Goal: Navigation & Orientation: Find specific page/section

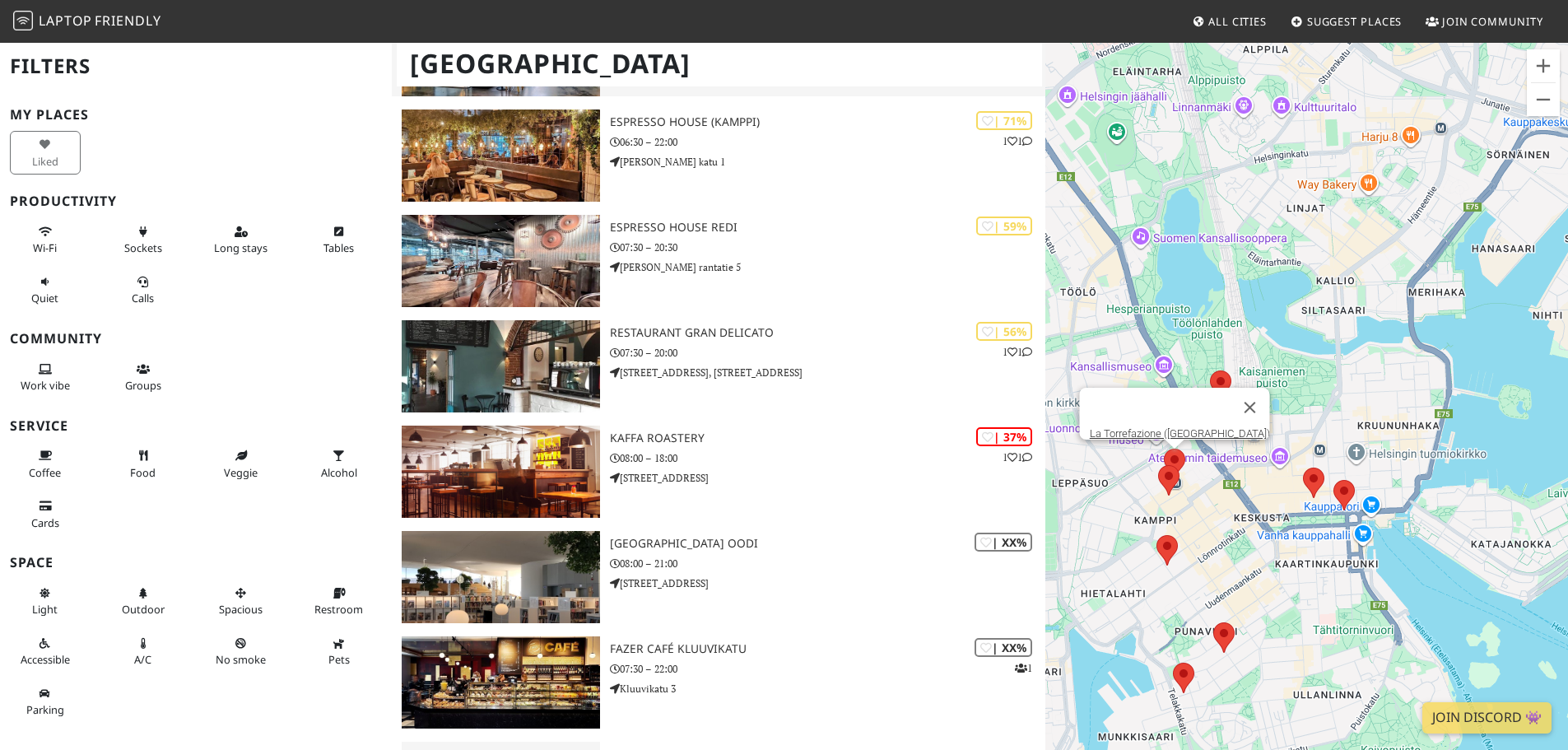
scroll to position [430, 0]
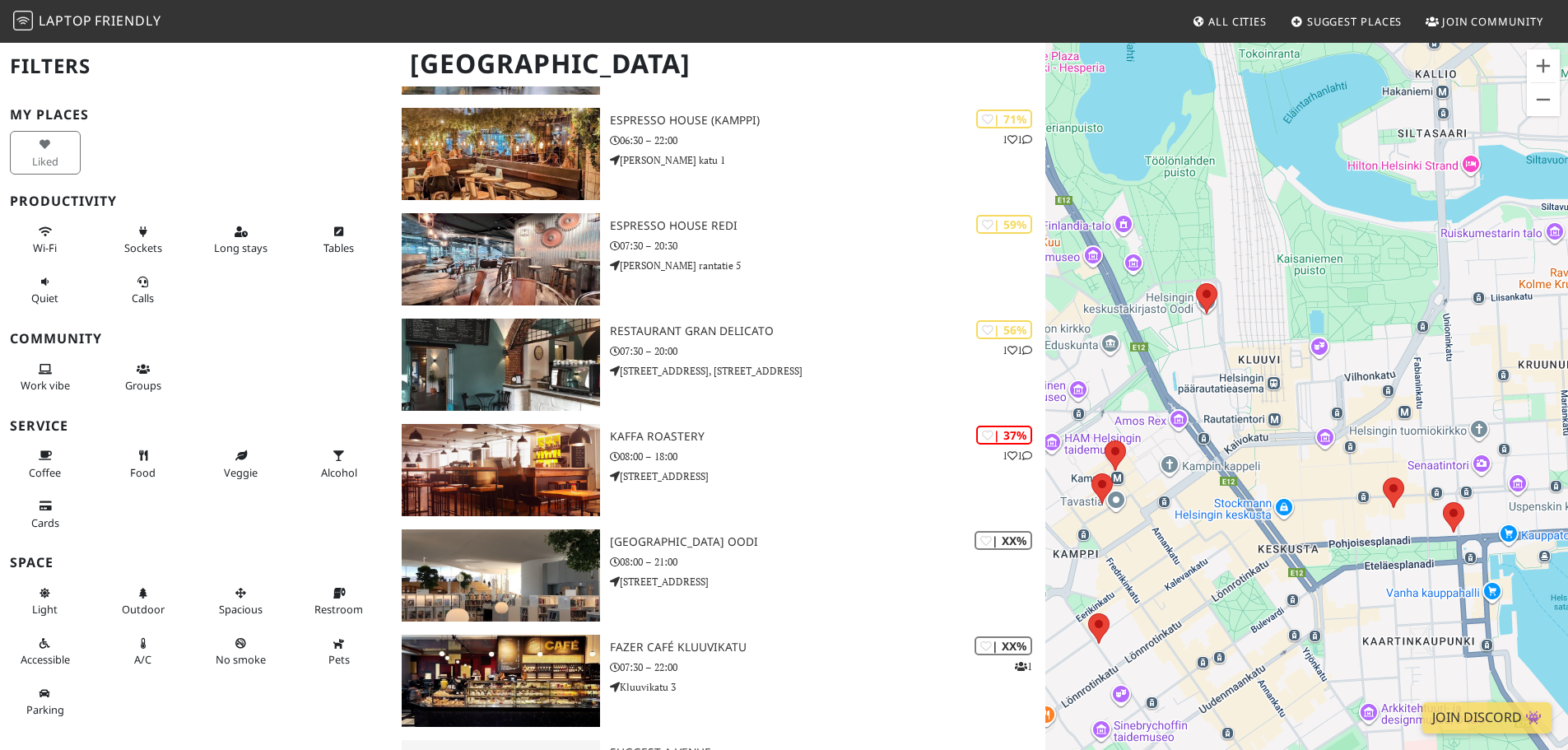
drag, startPoint x: 1441, startPoint y: 553, endPoint x: 1370, endPoint y: 455, distance: 121.0
click at [1370, 455] on div "Liiku nuolinäppäimillä." at bounding box center [1307, 416] width 523 height 750
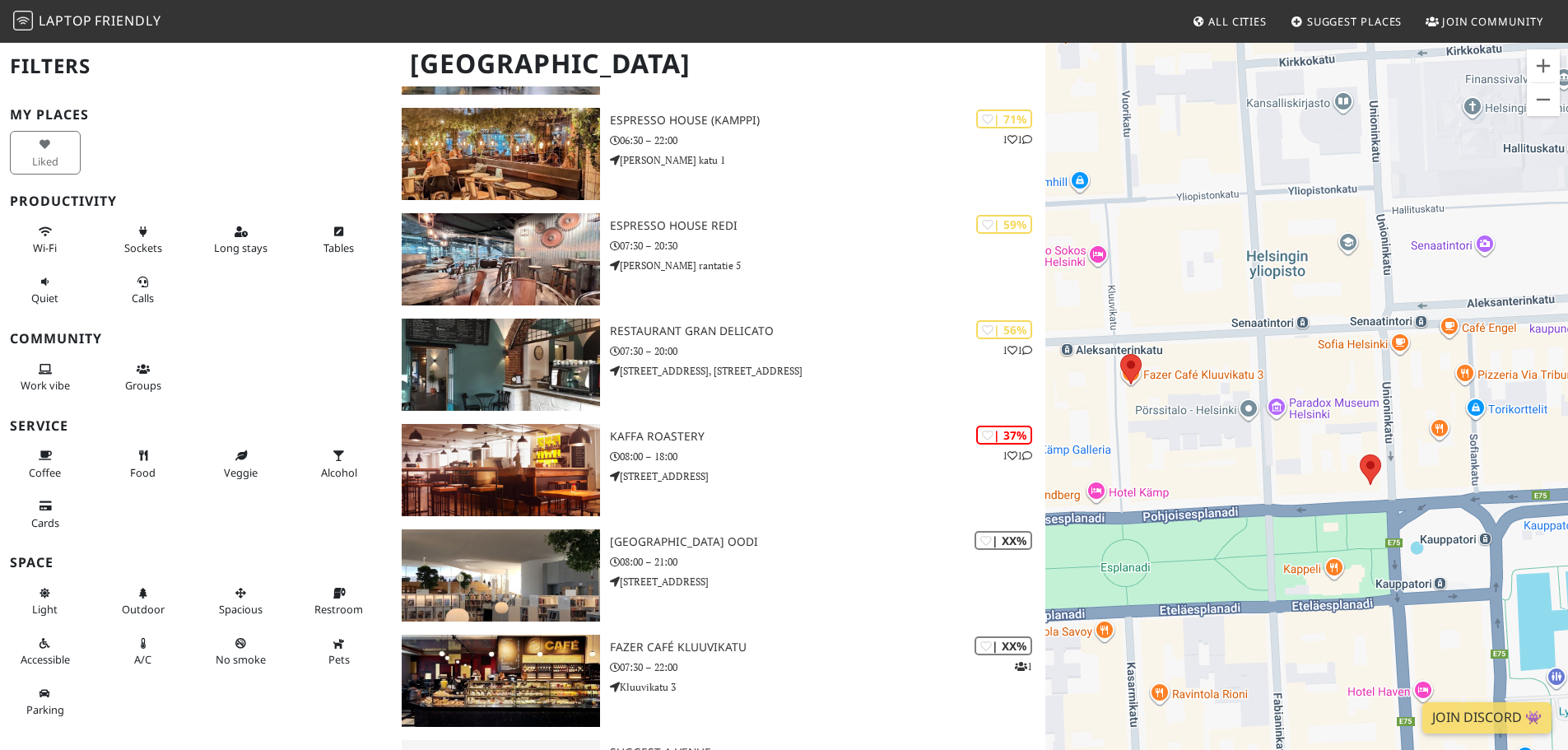
drag, startPoint x: 1428, startPoint y: 568, endPoint x: 1108, endPoint y: 410, distance: 356.9
click at [1108, 410] on div "Liiku nuolinäppäimillä." at bounding box center [1307, 416] width 523 height 750
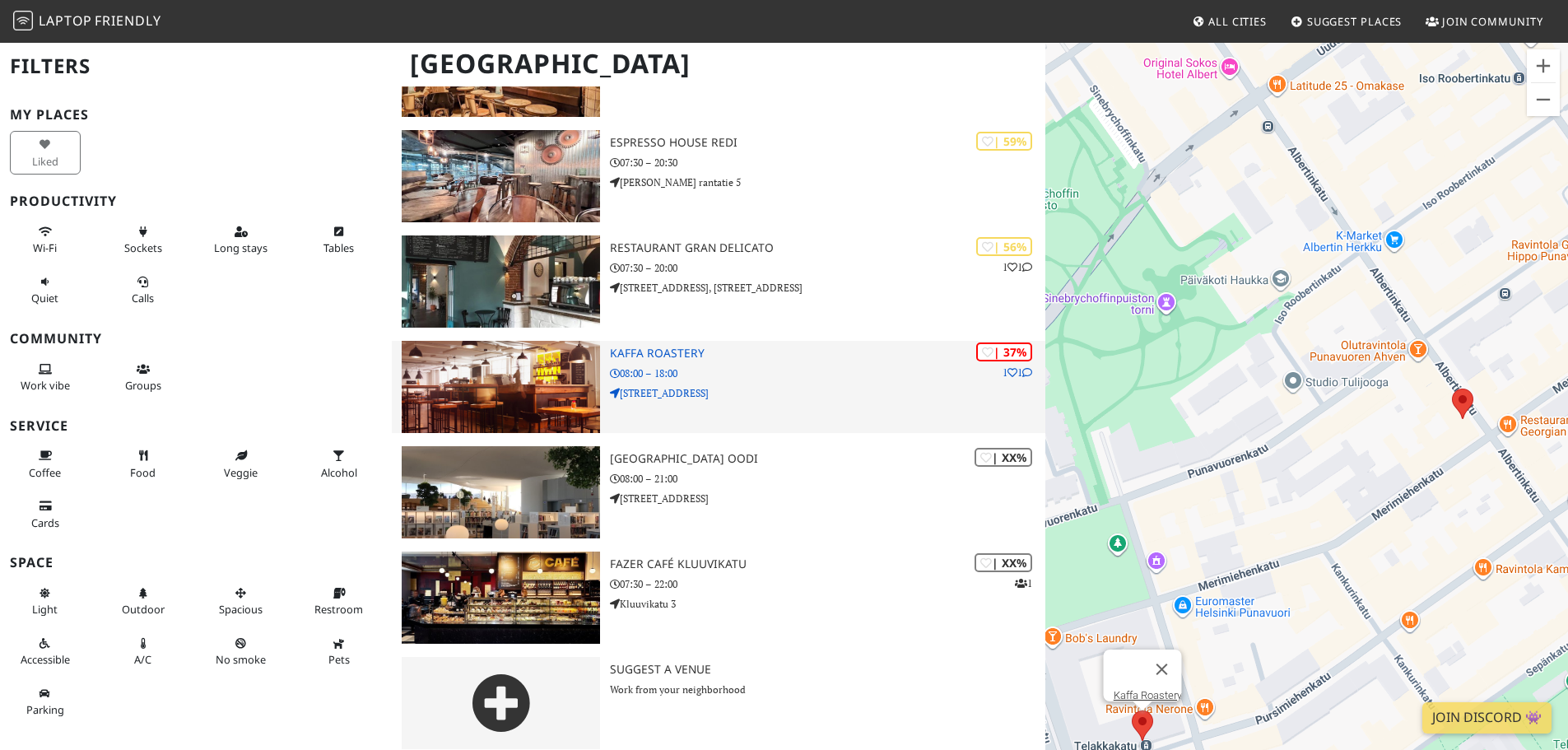
scroll to position [525, 0]
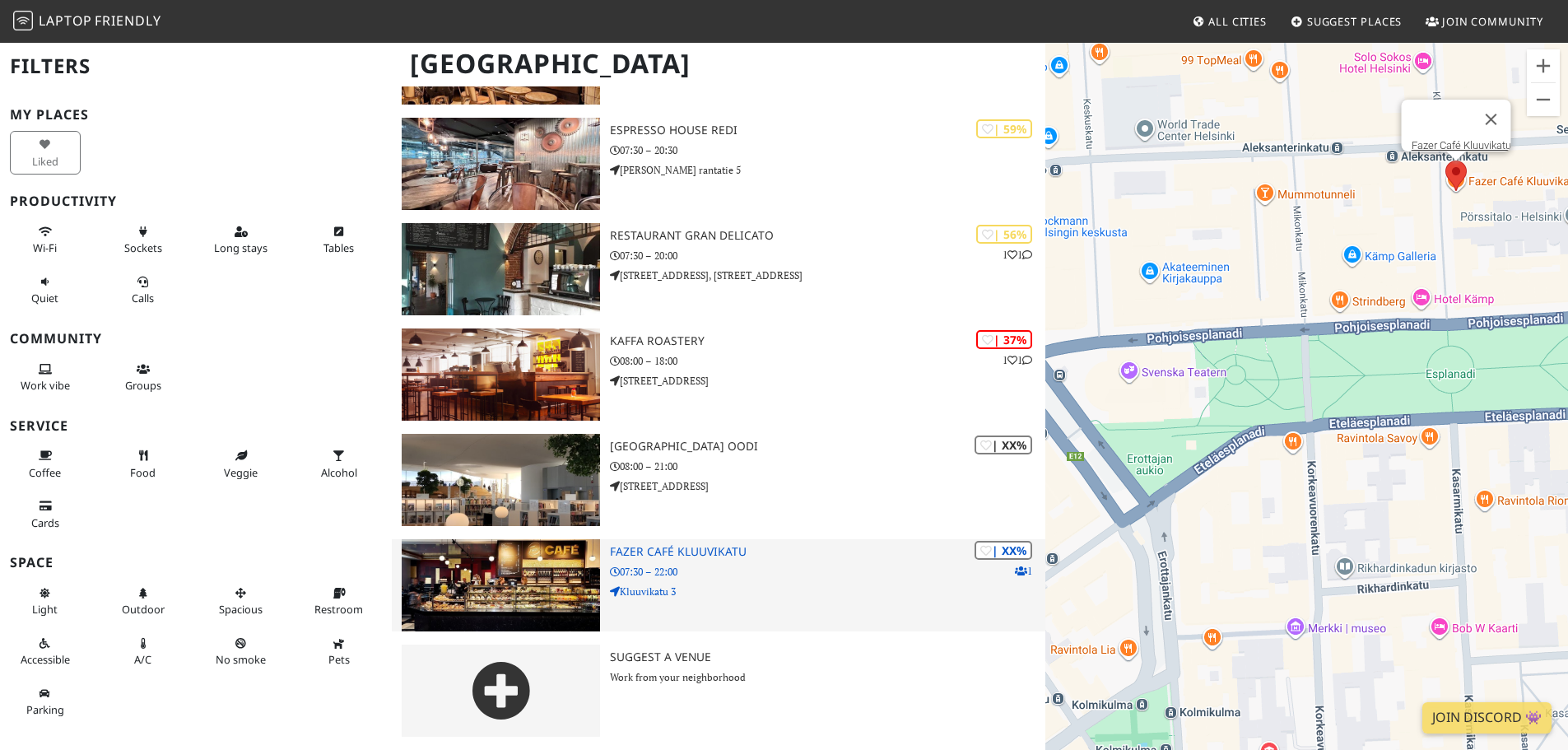
click at [698, 559] on div "| XX% 1 Fazer Café Kluuvikatu 07:30 – 22:00 Kluuvikatu 3" at bounding box center [827, 585] width 436 height 93
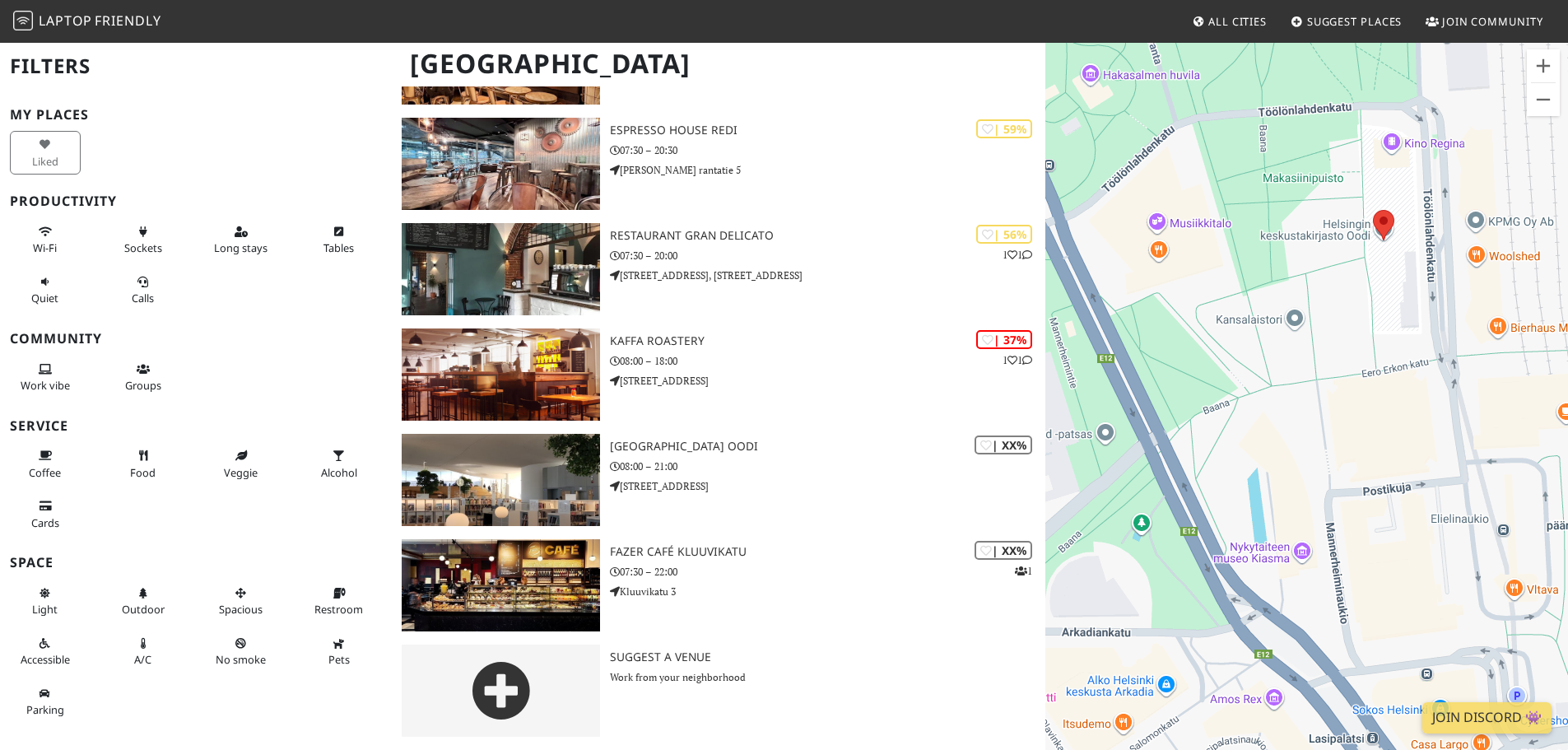
drag, startPoint x: 1368, startPoint y: 349, endPoint x: 1280, endPoint y: 432, distance: 121.0
click at [1280, 432] on div "Liiku nuolinäppäimillä." at bounding box center [1307, 416] width 523 height 750
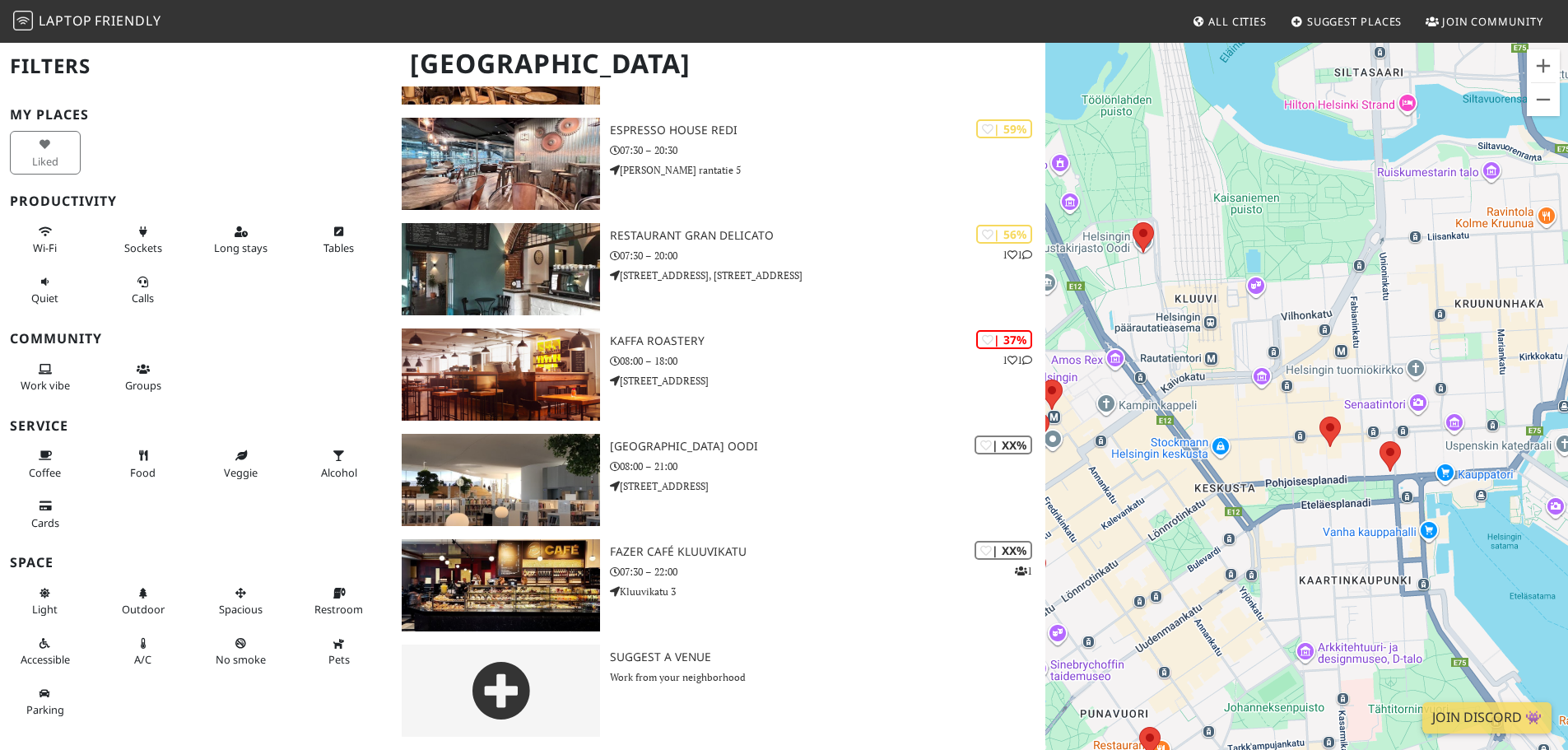
drag, startPoint x: 1226, startPoint y: 529, endPoint x: 1069, endPoint y: 385, distance: 213.0
click at [1069, 385] on div "Liiku nuolinäppäimillä." at bounding box center [1307, 416] width 523 height 750
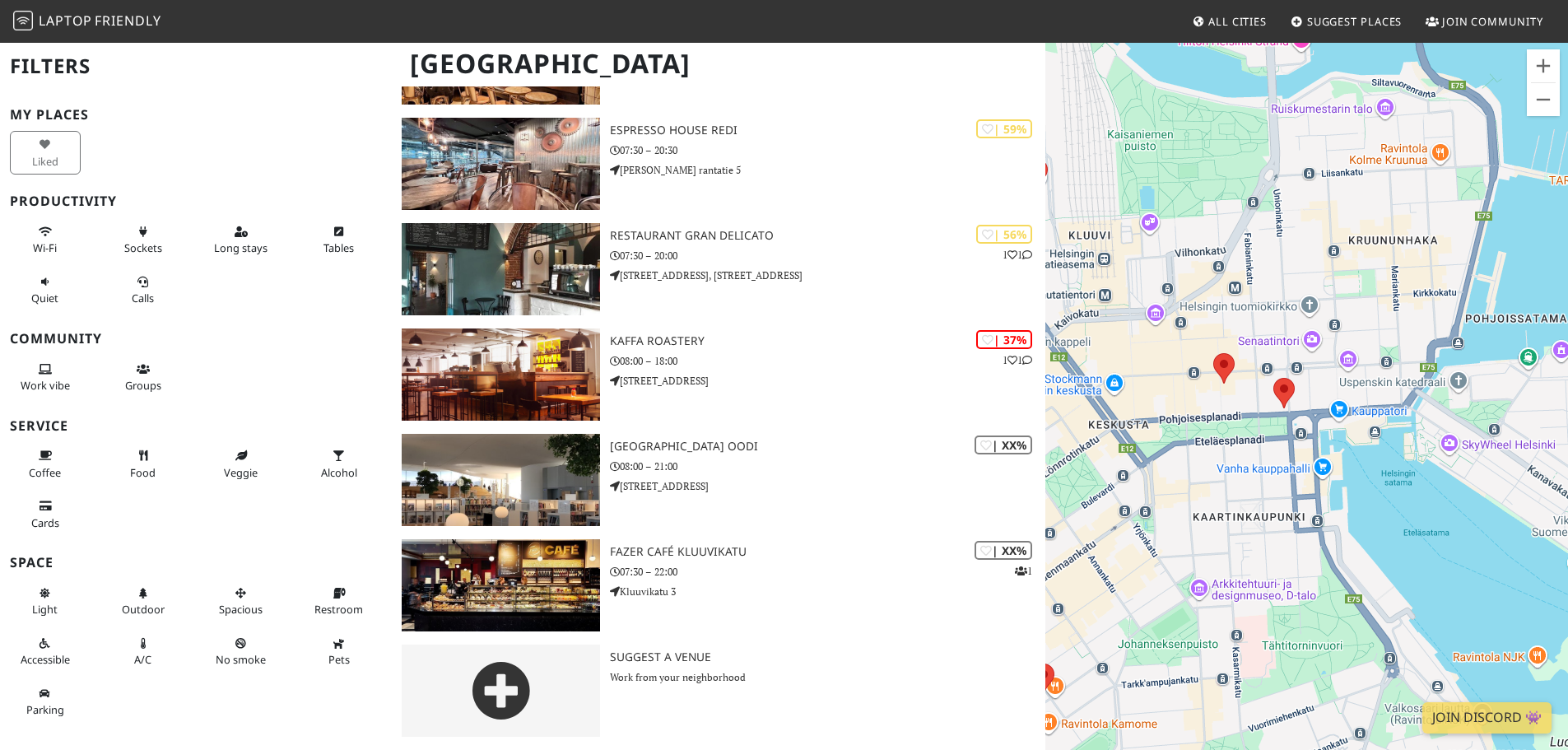
drag, startPoint x: 1333, startPoint y: 505, endPoint x: 1246, endPoint y: 448, distance: 104.0
click at [1246, 448] on div "Liiku nuolinäppäimillä." at bounding box center [1307, 416] width 523 height 750
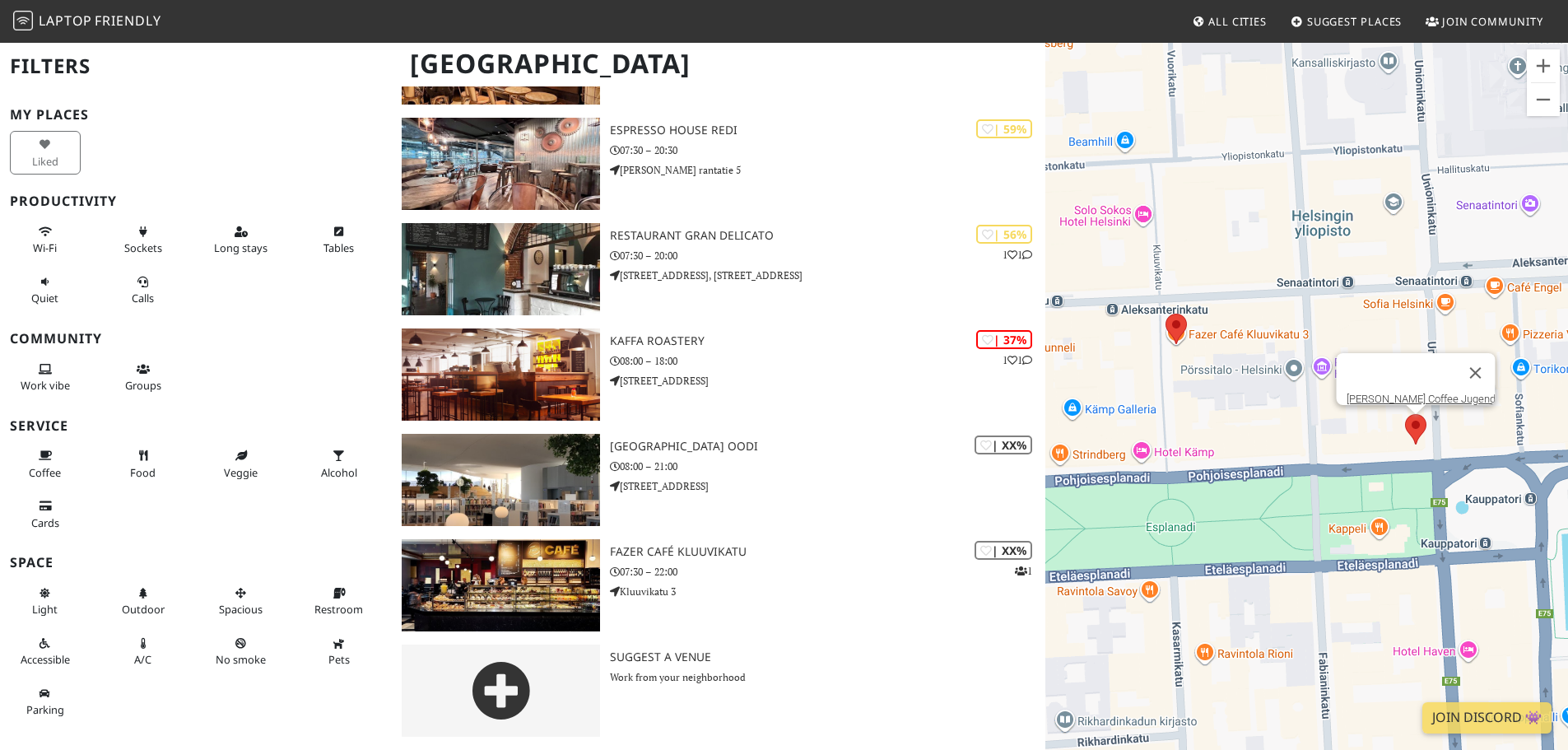
click at [1405, 414] on area at bounding box center [1405, 414] width 0 height 0
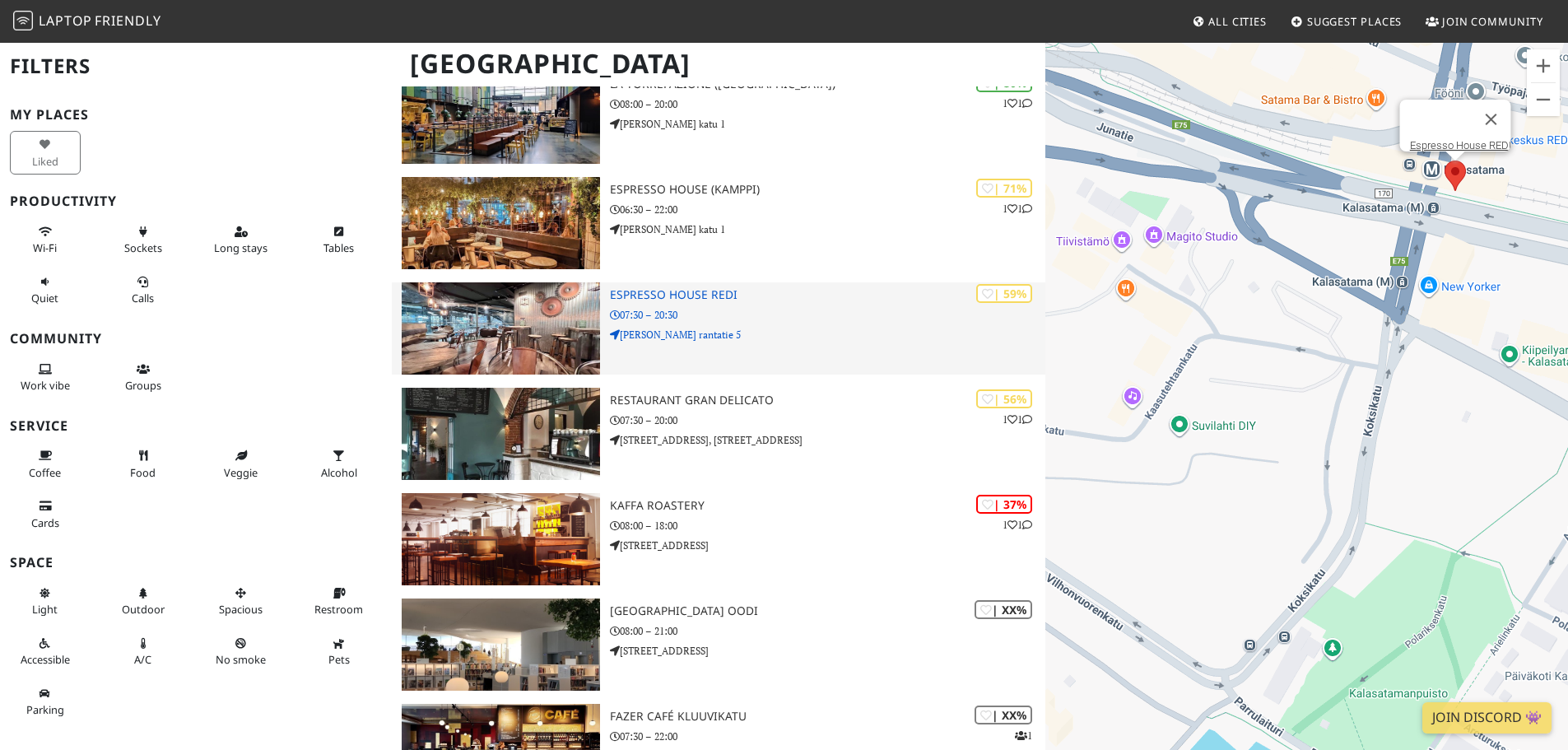
scroll to position [355, 0]
